Goal: Navigation & Orientation: Find specific page/section

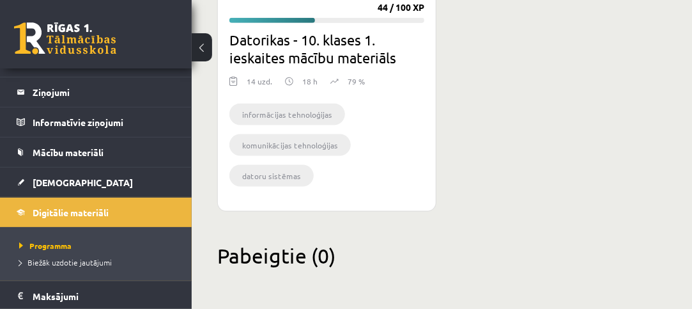
scroll to position [169, 0]
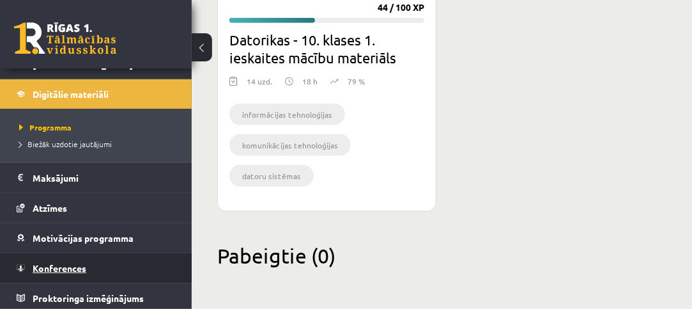
click at [87, 246] on link "Konferences" at bounding box center [96, 267] width 159 height 29
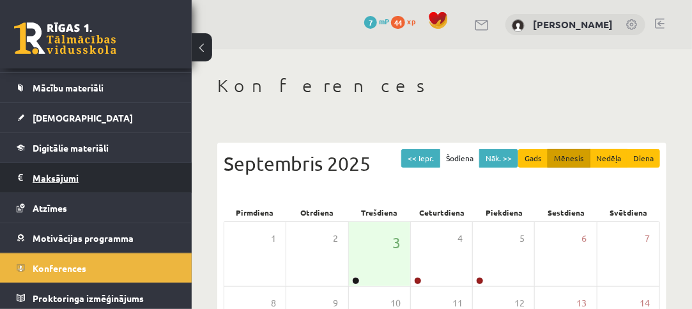
click at [82, 164] on legend "Maksājumi 0" at bounding box center [104, 177] width 143 height 29
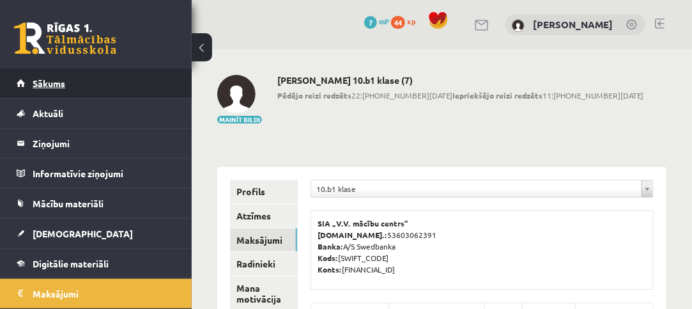
click at [113, 80] on link "Sākums" at bounding box center [96, 82] width 159 height 29
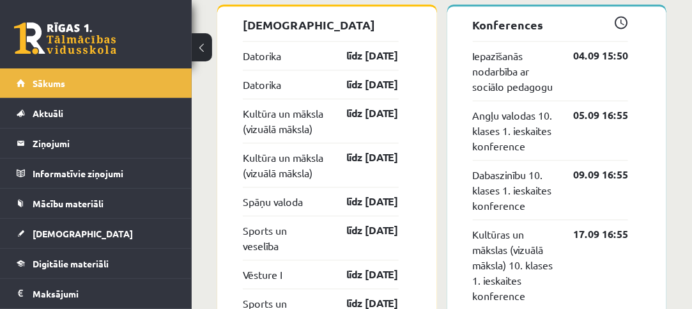
scroll to position [1087, 0]
